Goal: Information Seeking & Learning: Learn about a topic

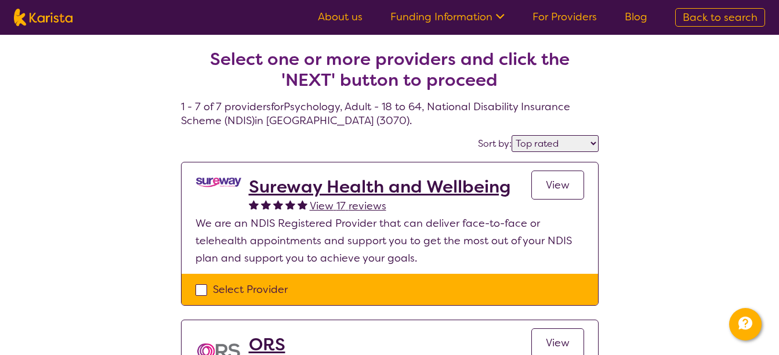
select select "by_score"
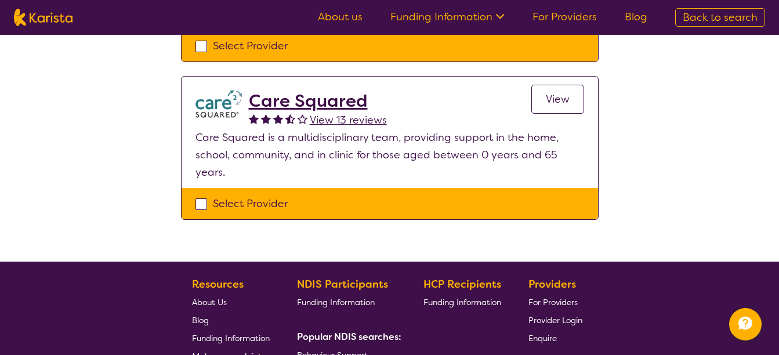
scroll to position [1043, 0]
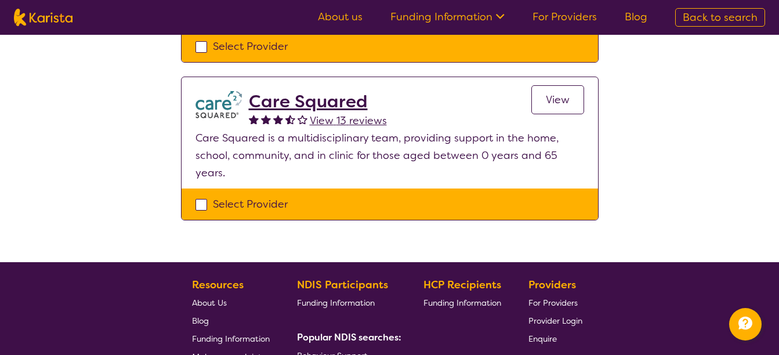
click at [306, 91] on h2 "Care Squared" at bounding box center [318, 101] width 138 height 21
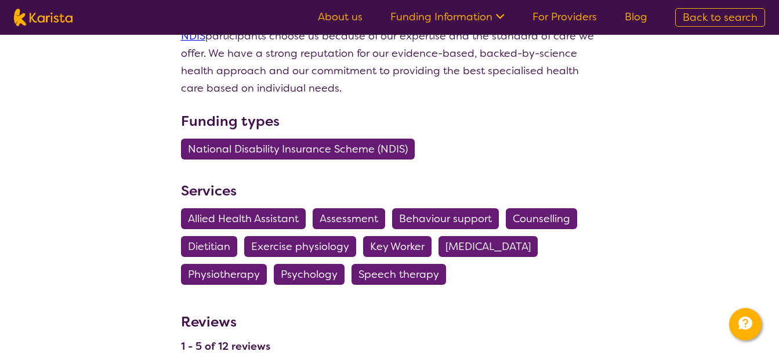
scroll to position [647, 0]
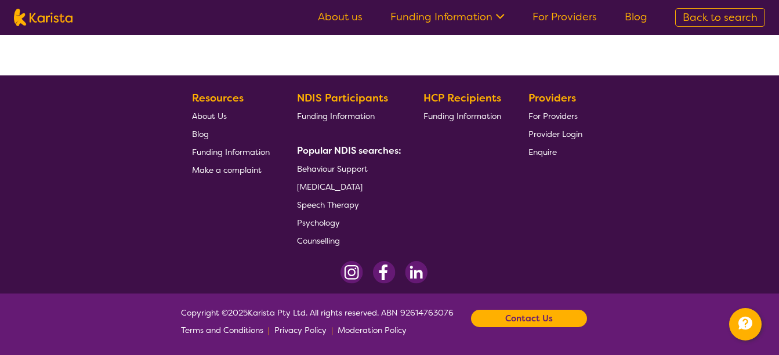
scroll to position [253, 0]
select select "by_score"
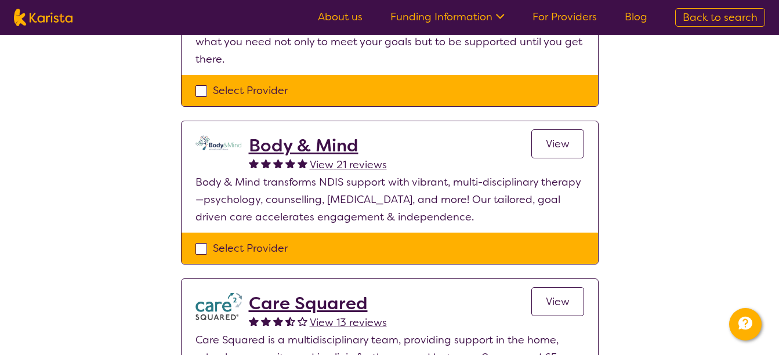
scroll to position [842, 0]
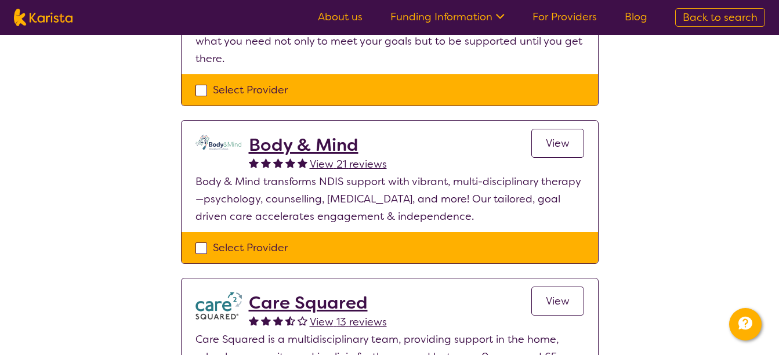
click at [338, 135] on h2 "Body & Mind" at bounding box center [318, 145] width 138 height 21
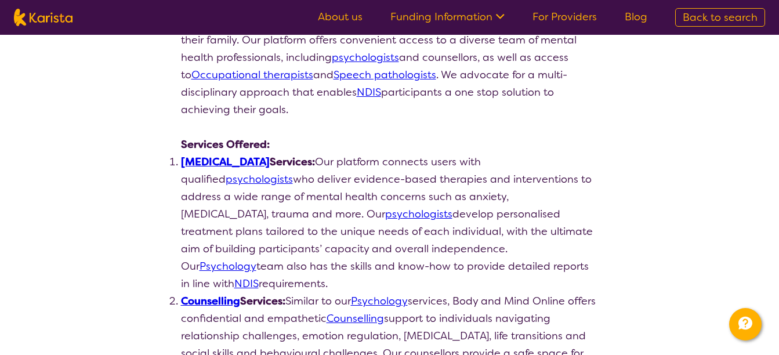
scroll to position [229, 0]
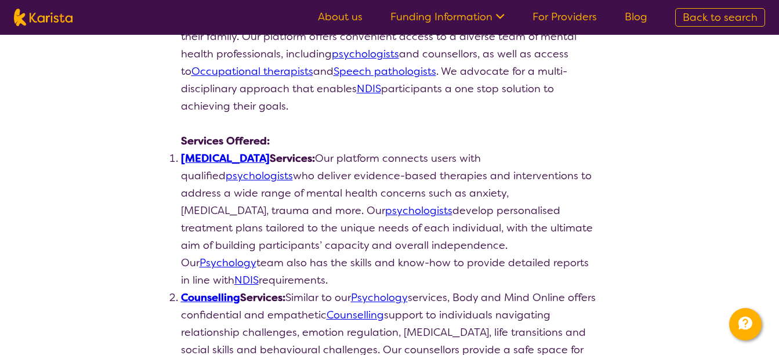
click at [233, 158] on link "Psychologist" at bounding box center [225, 158] width 89 height 14
click at [293, 169] on link "psychologists" at bounding box center [259, 176] width 67 height 14
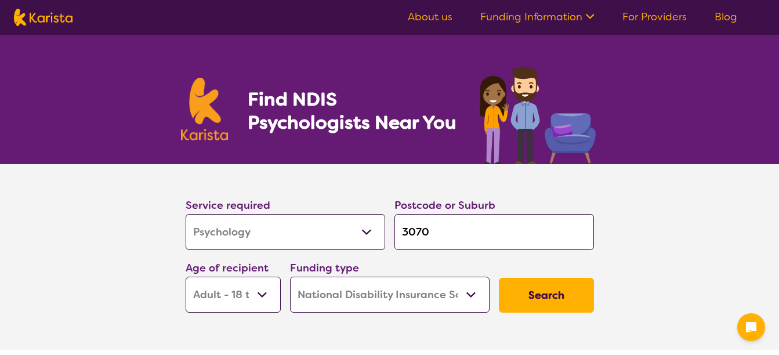
select select "Psychology"
select select "AD"
select select "NDIS"
select select "Psychology"
select select "AD"
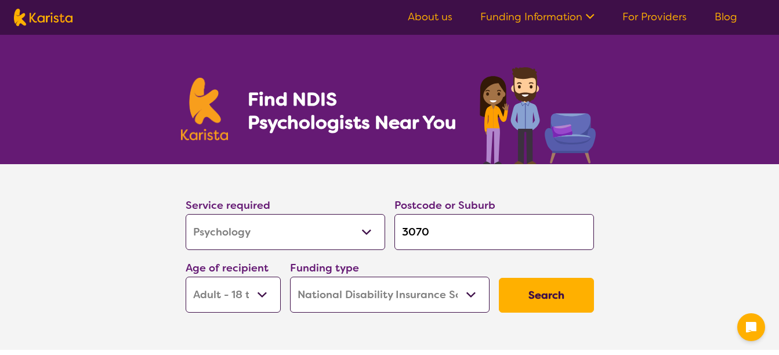
select select "NDIS"
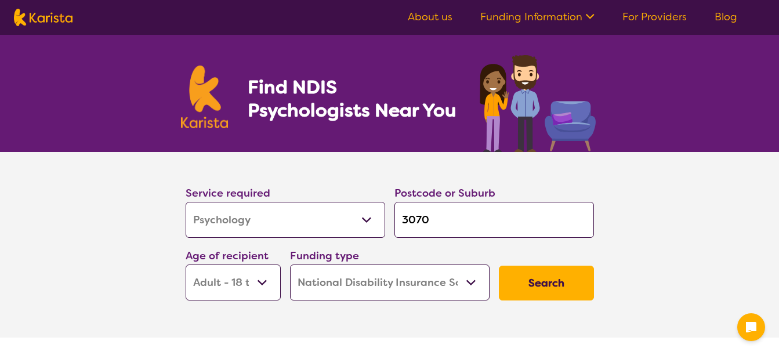
scroll to position [13, 0]
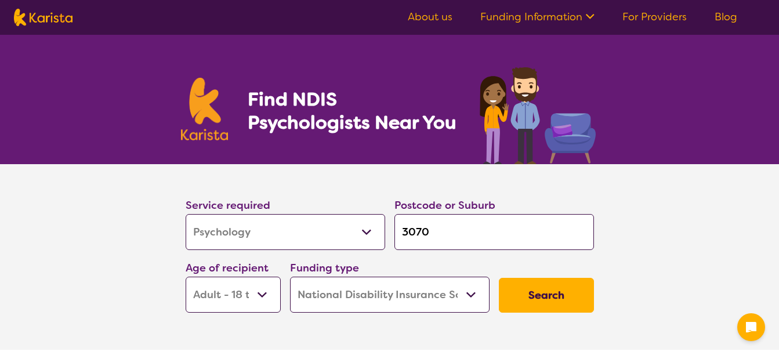
select select "Psychology"
select select "AD"
select select "NDIS"
select select "Psychology"
select select "AD"
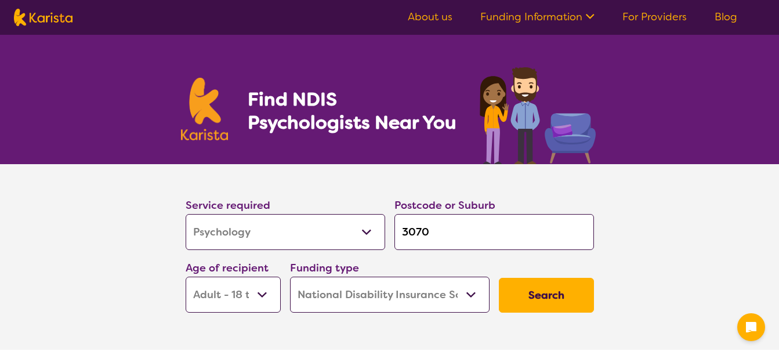
select select "NDIS"
